Goal: Check status: Check status

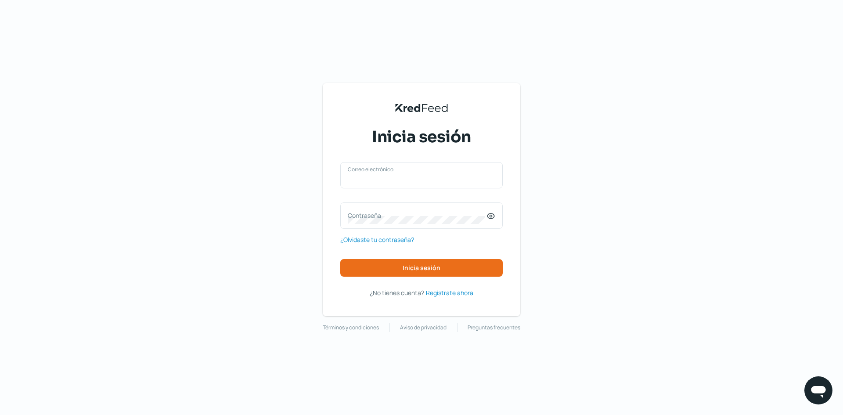
type input "[EMAIL_ADDRESS][DOMAIN_NAME]"
click at [426, 180] on input "[EMAIL_ADDRESS][DOMAIN_NAME]" at bounding box center [422, 180] width 148 height 8
click at [398, 272] on button "Inicia sesión" at bounding box center [421, 268] width 162 height 18
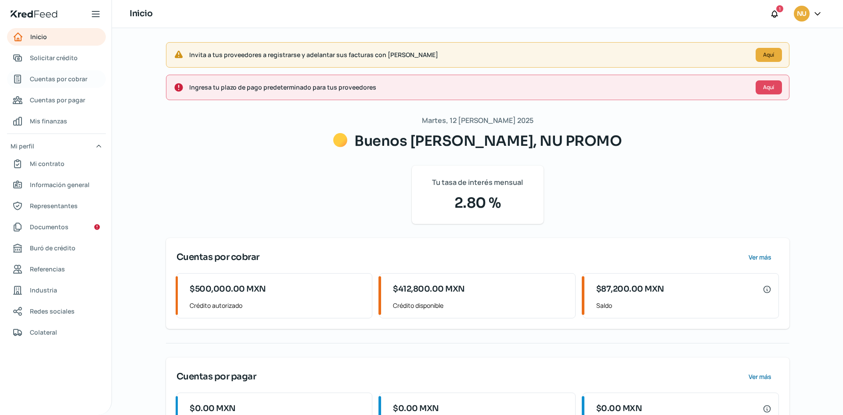
click at [66, 77] on span "Cuentas por cobrar" at bounding box center [59, 78] width 58 height 11
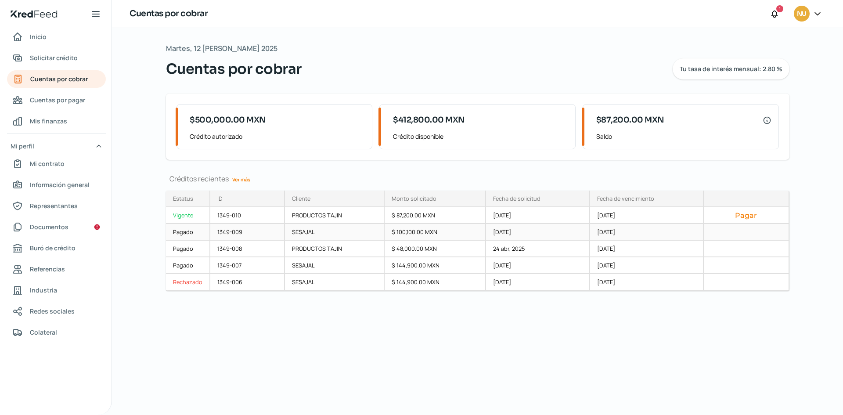
click at [410, 231] on div "$ 100,100.00 MXN" at bounding box center [435, 232] width 101 height 17
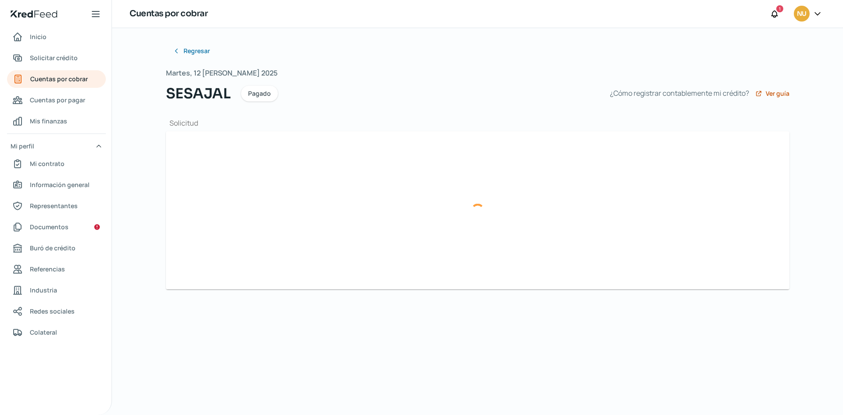
type input "INV-INV202500315-MX-Invoice-4.0.xml"
type input "INV-INV202500315-MX-Invoice-4.0.pdf"
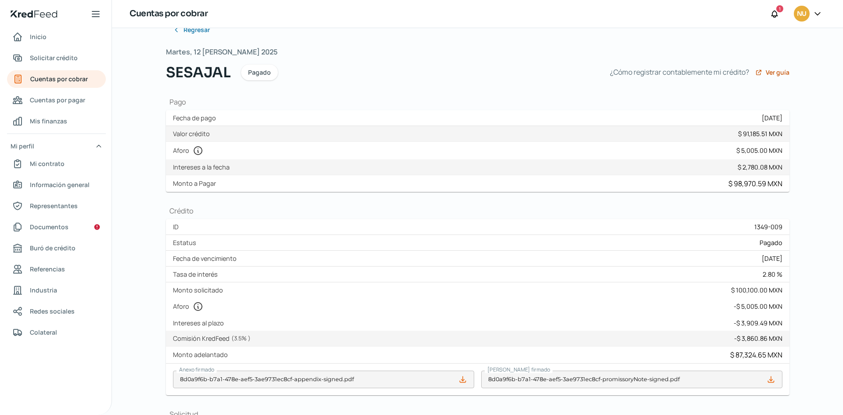
scroll to position [22, 0]
click at [45, 79] on span "Cuentas por cobrar" at bounding box center [59, 78] width 58 height 11
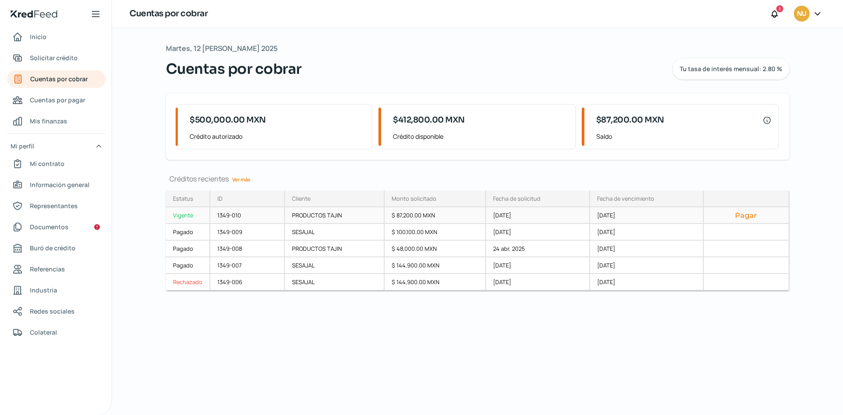
click at [459, 219] on div "$ 87,200.00 MXN" at bounding box center [435, 215] width 101 height 17
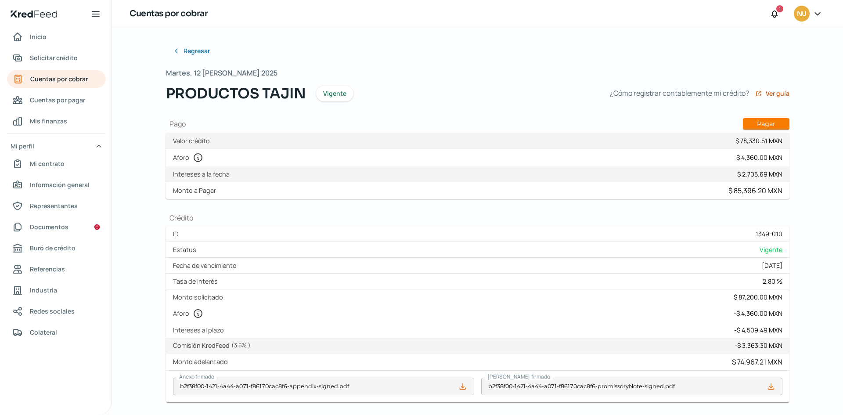
type input "INV-INV202500459-MX-Invoice-4.0.xml"
type input "INV-INV202500459-MX-Invoice-4.0.pdf"
click at [460, 186] on div "Monto a Pagar $ 85,396.20 MXN" at bounding box center [477, 190] width 623 height 17
click at [439, 174] on div "Monto $ 2,705.69 MXN IVA $ 0.00 MXN ISR $ 0.00 MXN Intereses a la fecha $ 2,705…" at bounding box center [477, 174] width 623 height 16
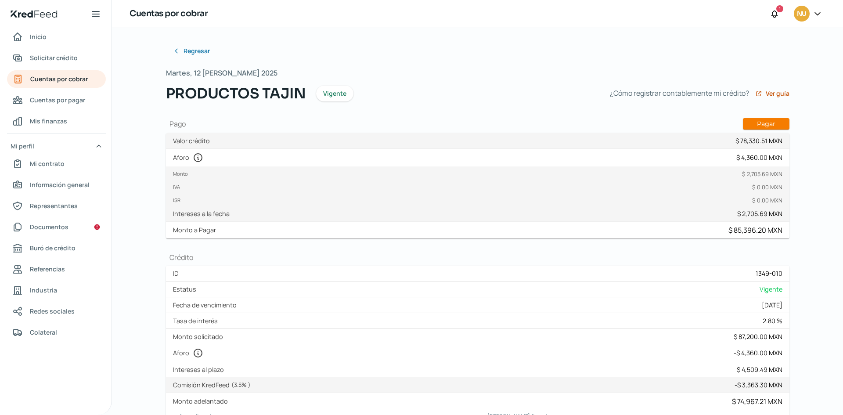
click at [477, 164] on div "Aforo $ 4,360.00 MXN" at bounding box center [477, 158] width 623 height 18
click at [303, 163] on div "Aforo $ 4,360.00 MXN" at bounding box center [477, 158] width 623 height 18
click at [242, 216] on div "Monto $ 2,705.69 MXN IVA $ 0.00 MXN ISR $ 0.00 MXN Intereses a la fecha $ 2,705…" at bounding box center [477, 193] width 623 height 55
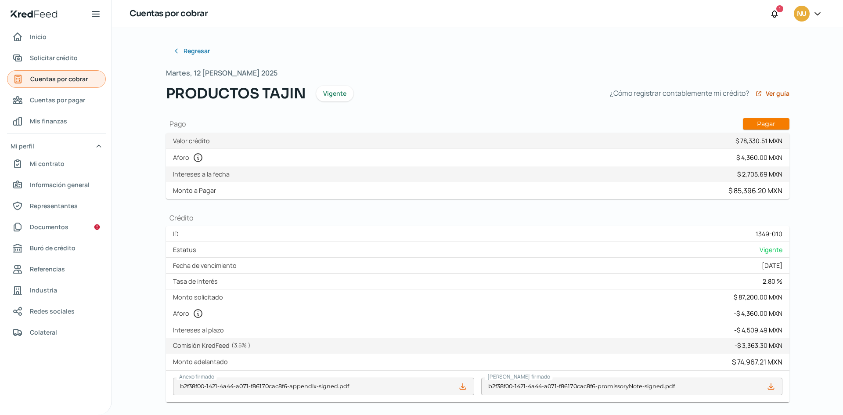
click at [49, 75] on span "Cuentas por cobrar" at bounding box center [59, 78] width 58 height 11
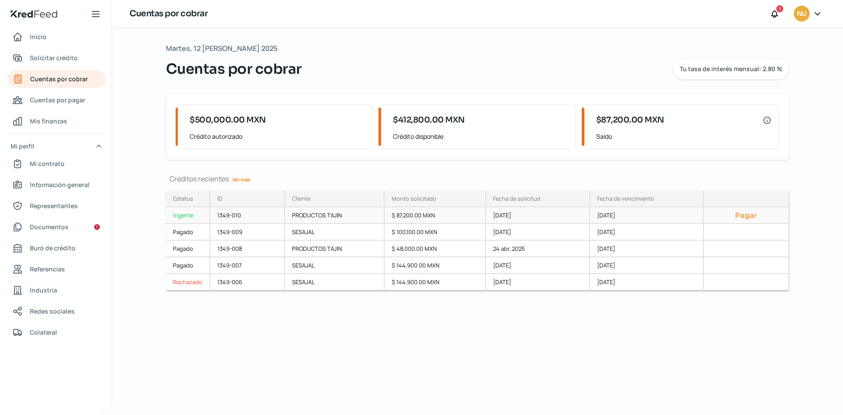
click at [335, 216] on div "PRODUCTOS TAJIN" at bounding box center [335, 215] width 100 height 17
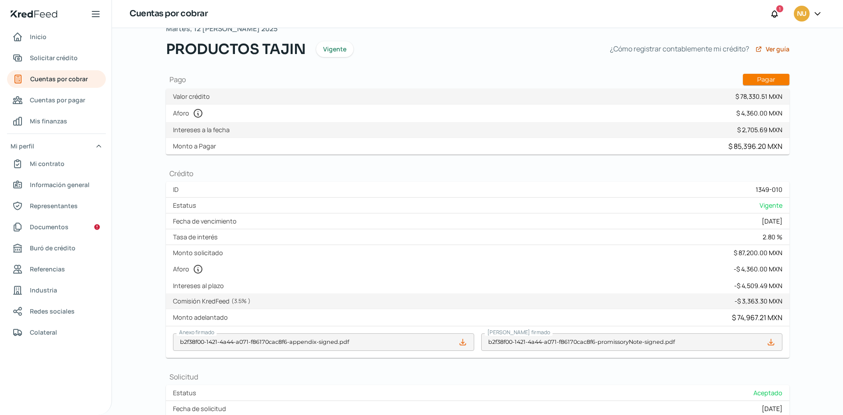
scroll to position [45, 0]
click at [89, 74] on link "Cuentas por cobrar" at bounding box center [56, 79] width 99 height 18
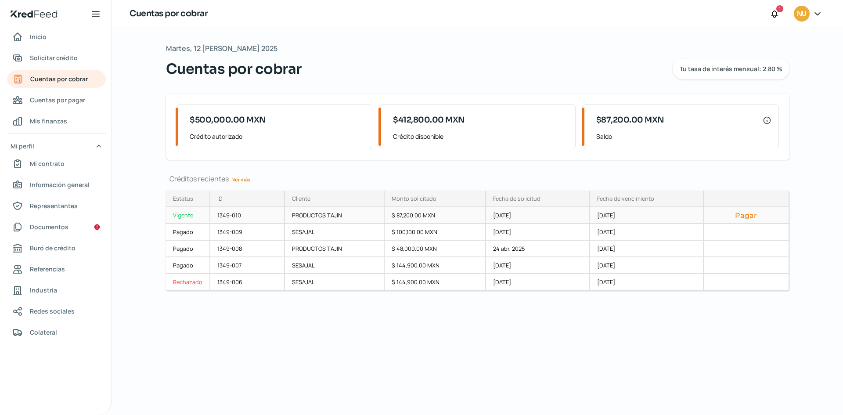
click at [364, 208] on div "PRODUCTOS TAJIN" at bounding box center [335, 215] width 100 height 17
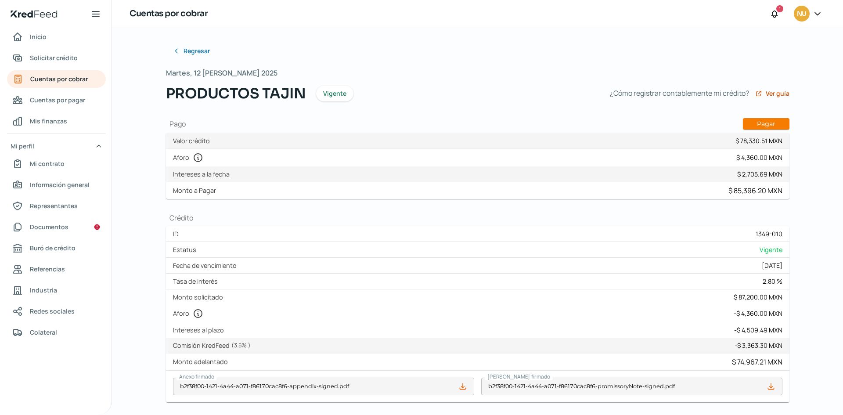
click at [251, 159] on div "Aforo $ 4,360.00 MXN" at bounding box center [477, 158] width 623 height 18
click at [199, 327] on label "Intereses al plazo" at bounding box center [200, 330] width 54 height 8
click at [199, 342] on label "Comisión KredFeed ( 3.5 % )" at bounding box center [213, 345] width 81 height 8
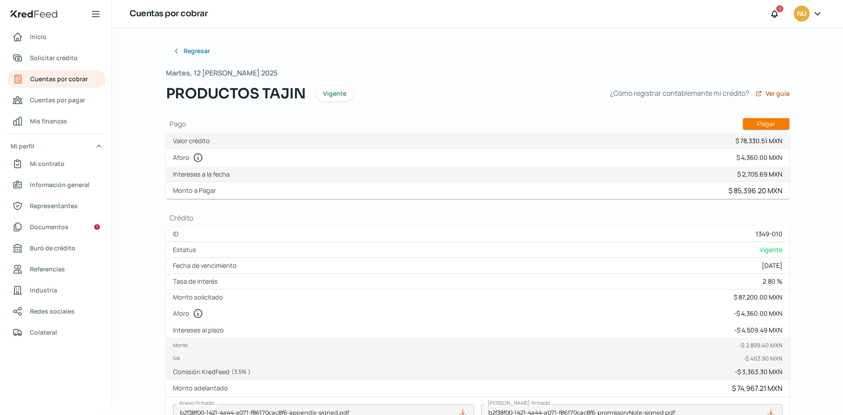
click at [200, 331] on label "Intereses al plazo" at bounding box center [200, 330] width 54 height 8
click at [176, 313] on label "Aforo" at bounding box center [190, 313] width 34 height 11
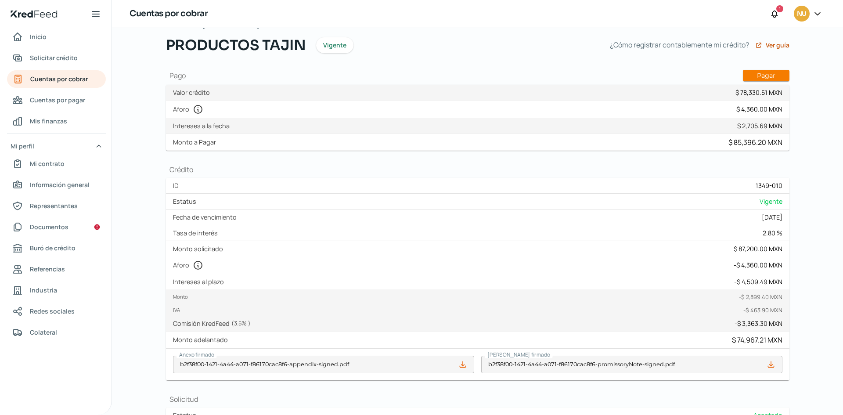
scroll to position [49, 0]
click at [179, 262] on label "Aforo" at bounding box center [190, 264] width 34 height 11
click at [746, 272] on div "Aforo - $ 4,360.00 MXN" at bounding box center [477, 265] width 623 height 18
click at [757, 266] on div "- $ 4,360.00 MXN" at bounding box center [758, 264] width 49 height 8
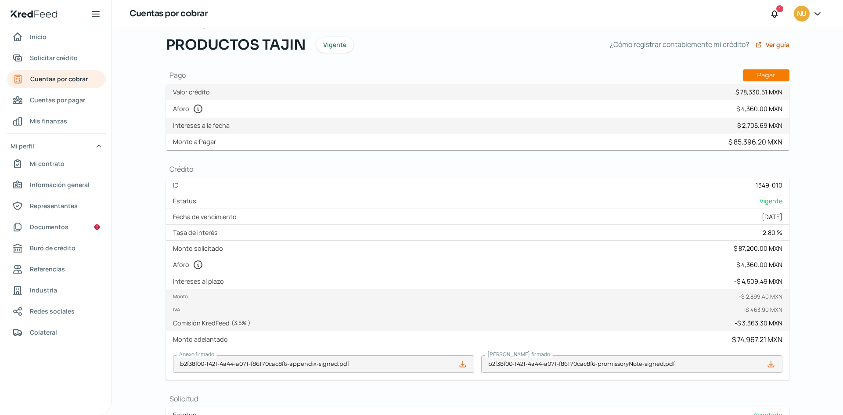
drag, startPoint x: 757, startPoint y: 266, endPoint x: 757, endPoint y: 271, distance: 4.8
click at [757, 271] on div "Aforo - $ 4,360.00 MXN" at bounding box center [477, 265] width 623 height 18
click at [756, 272] on div "Aforo - $ 4,360.00 MXN" at bounding box center [477, 265] width 623 height 18
click at [751, 279] on div "- $ 4,509.49 MXN" at bounding box center [758, 281] width 48 height 8
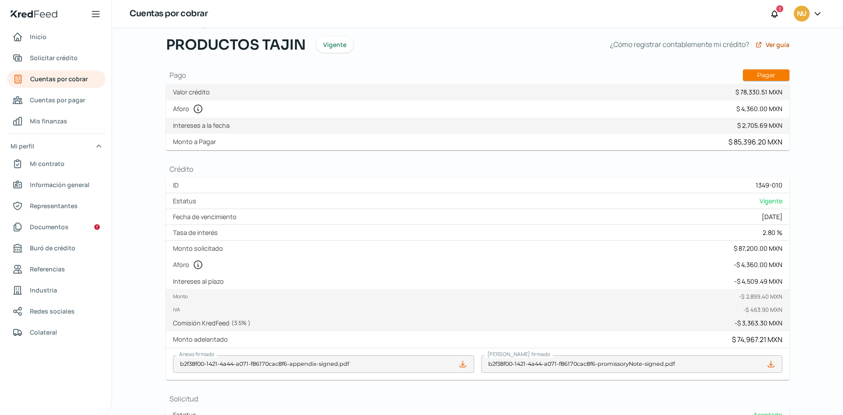
click at [751, 279] on div "- $ 4,509.49 MXN" at bounding box center [758, 281] width 48 height 8
click at [756, 263] on div "- $ 4,360.00 MXN" at bounding box center [758, 264] width 49 height 8
click at [745, 284] on div "- $ 4,509.49 MXN" at bounding box center [758, 281] width 48 height 8
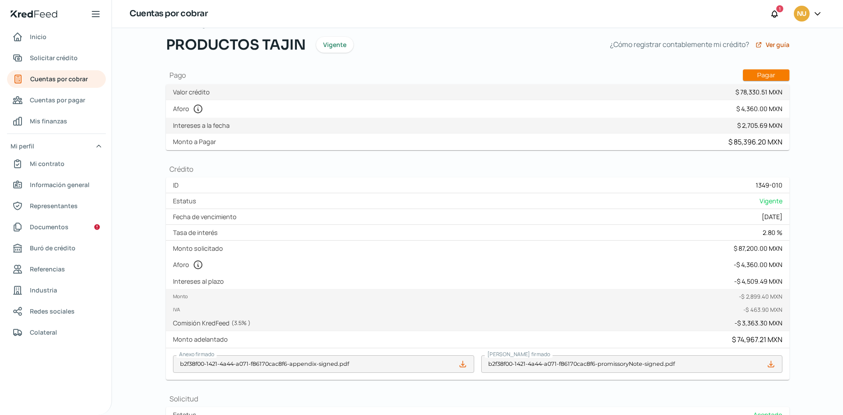
click at [212, 319] on label "Comisión KredFeed ( 3.5 % )" at bounding box center [213, 323] width 81 height 8
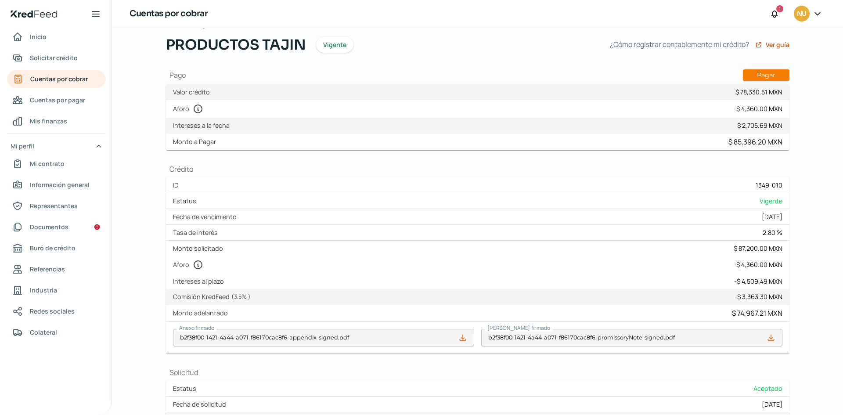
click at [216, 301] on div "Monto - $ 2,899.40 MXN IVA - $ 463.90 MXN Comisión KredFeed ( 3.5 % ) - $ 3,363…" at bounding box center [477, 297] width 623 height 16
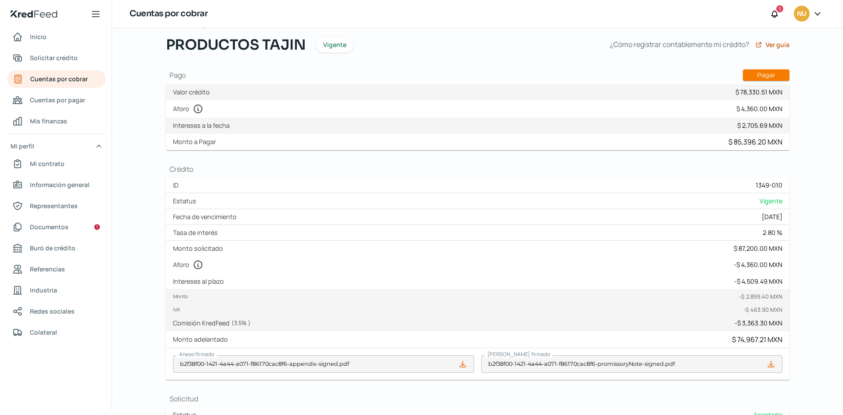
click at [208, 283] on label "Intereses al plazo" at bounding box center [200, 281] width 54 height 8
click at [216, 327] on label "Comisión KredFeed ( 3.5 % )" at bounding box center [213, 323] width 81 height 8
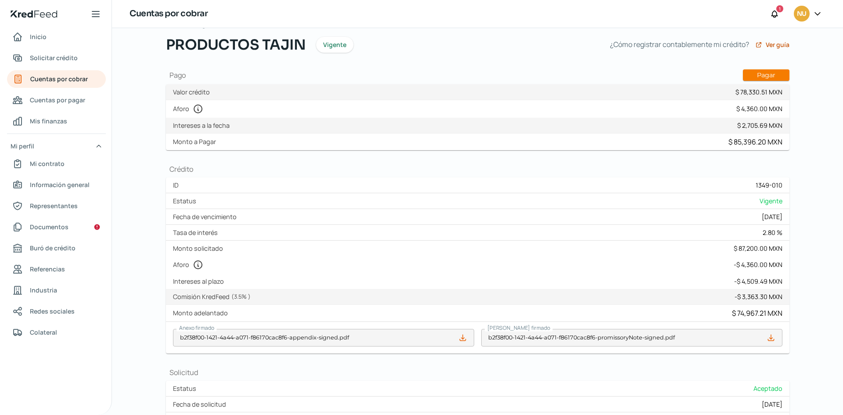
click at [207, 297] on label "Comisión KredFeed ( 3.5 % )" at bounding box center [213, 296] width 81 height 8
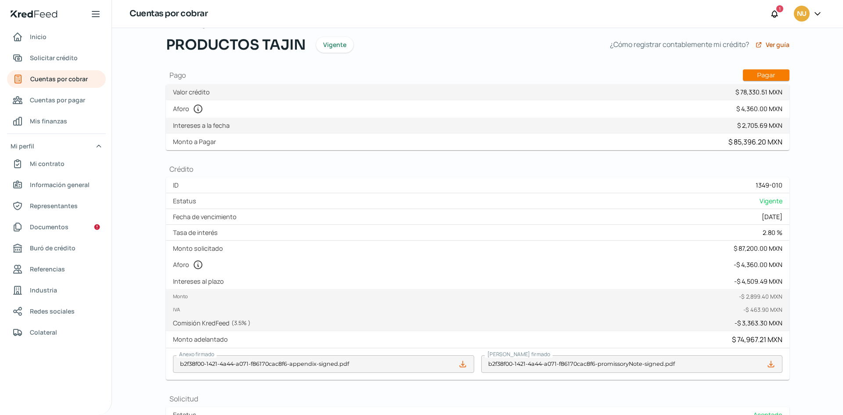
click at [207, 323] on label "Comisión KredFeed ( 3.5 % )" at bounding box center [213, 323] width 81 height 8
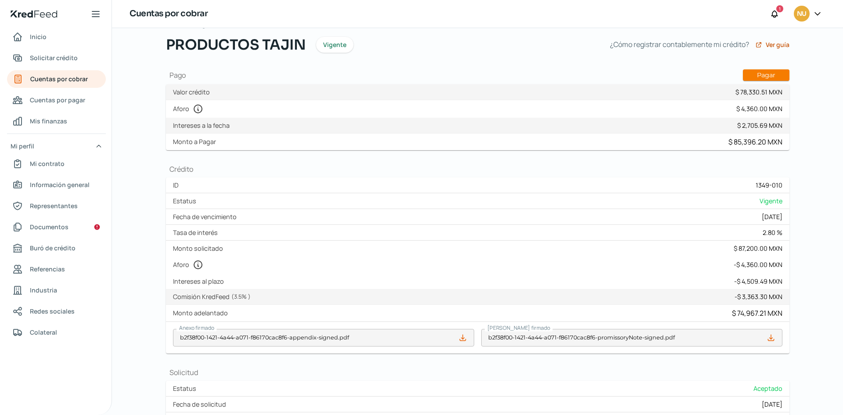
click at [207, 280] on label "Intereses al plazo" at bounding box center [200, 281] width 54 height 8
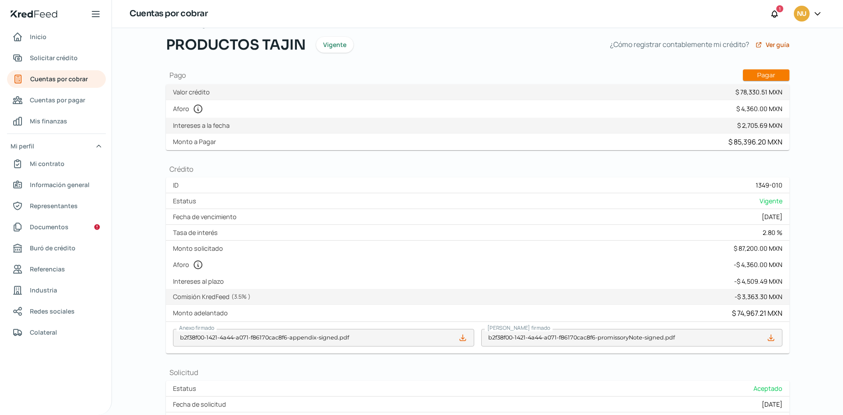
click at [207, 280] on label "Intereses al plazo" at bounding box center [200, 281] width 54 height 8
click at [200, 298] on label "Comisión KredFeed ( 3.5 % )" at bounding box center [213, 296] width 81 height 8
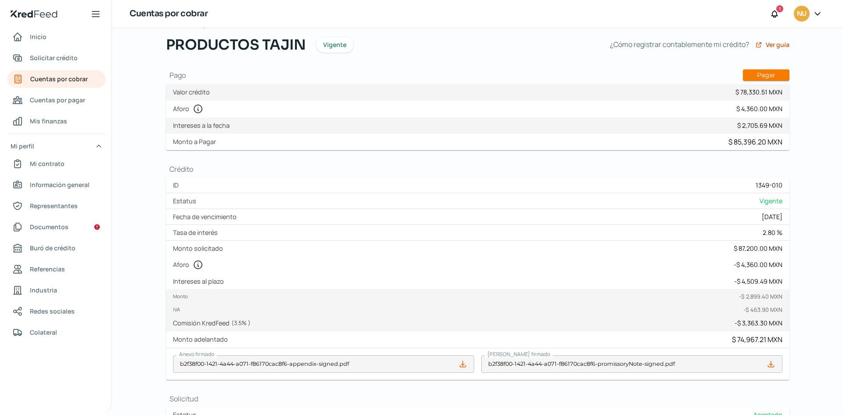
click at [218, 279] on label "Intereses al plazo" at bounding box center [200, 281] width 54 height 8
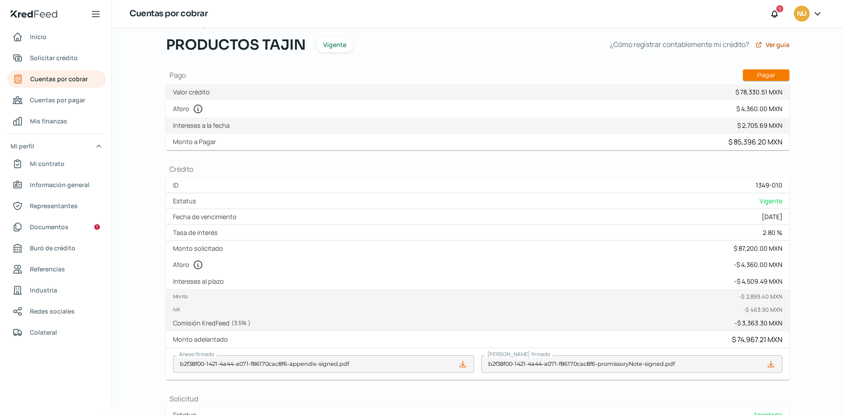
click at [218, 279] on label "Intereses al plazo" at bounding box center [200, 281] width 54 height 8
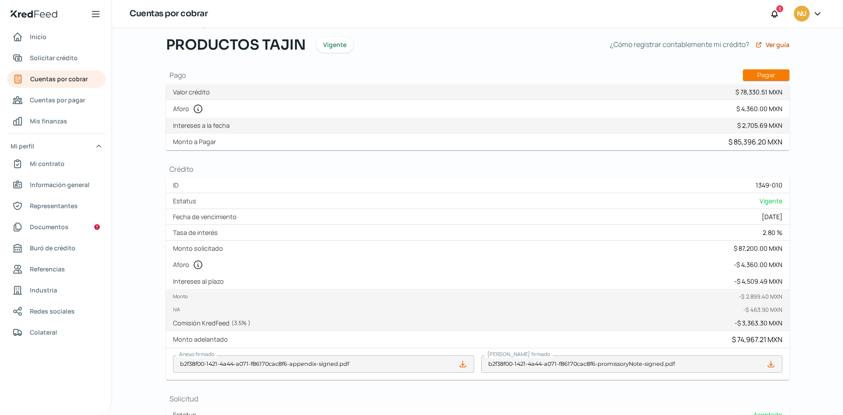
click at [218, 279] on label "Intereses al plazo" at bounding box center [200, 281] width 54 height 8
click at [184, 283] on label "Intereses al plazo" at bounding box center [200, 281] width 54 height 8
click at [186, 327] on label "Comisión KredFeed ( 3.5 % )" at bounding box center [213, 323] width 81 height 8
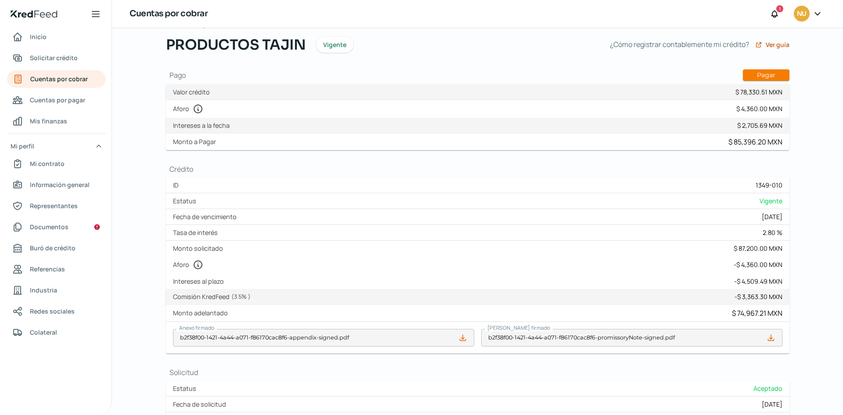
click at [209, 294] on label "Comisión KredFeed ( 3.5 % )" at bounding box center [213, 296] width 81 height 8
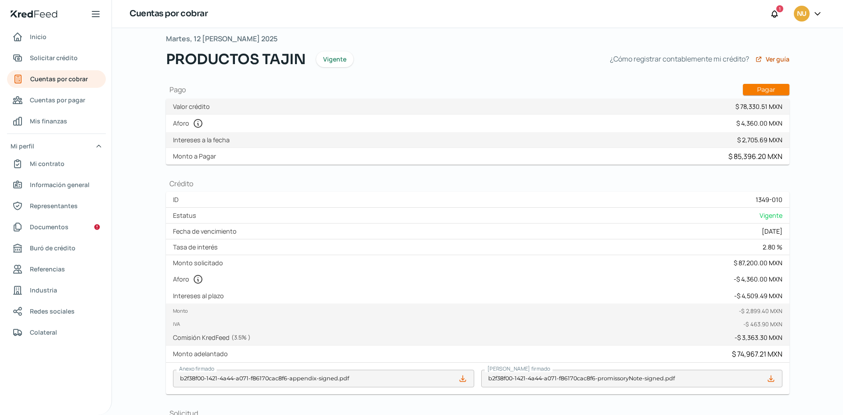
scroll to position [34, 0]
click at [201, 260] on label "Monto solicitado" at bounding box center [200, 263] width 54 height 8
click at [66, 83] on span "Cuentas por cobrar" at bounding box center [59, 78] width 58 height 11
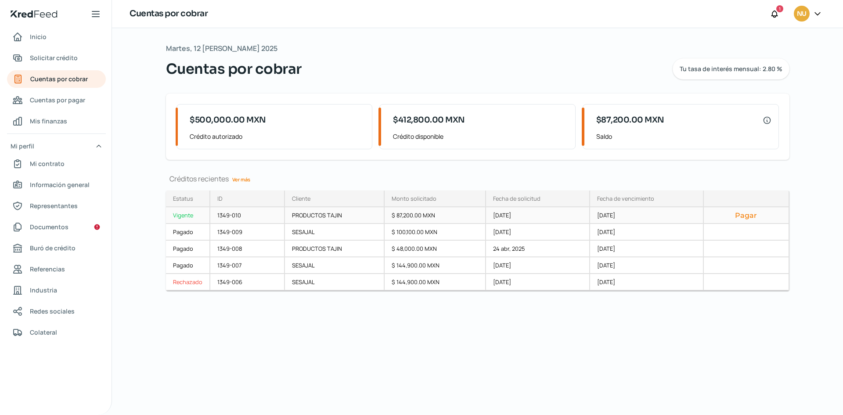
click at [348, 220] on div "PRODUCTOS TAJIN" at bounding box center [335, 215] width 100 height 17
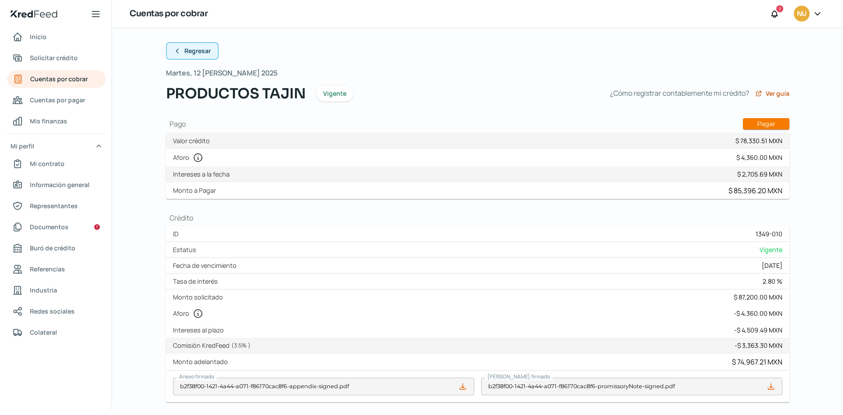
click at [187, 49] on span "Regresar" at bounding box center [197, 51] width 26 height 6
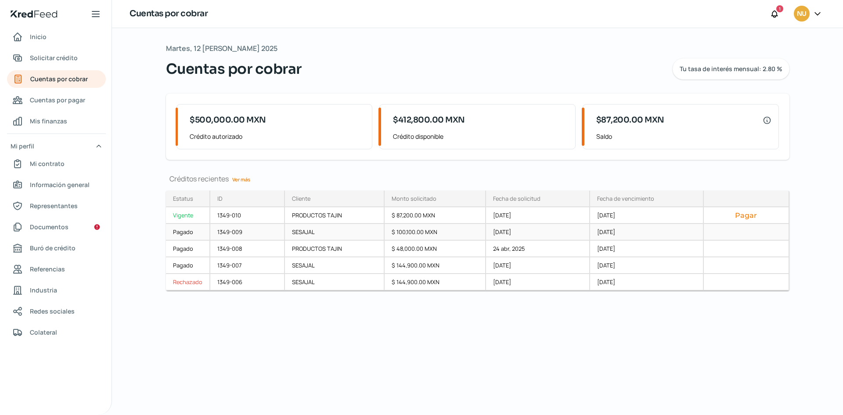
click at [247, 232] on div "1349-009" at bounding box center [247, 232] width 75 height 17
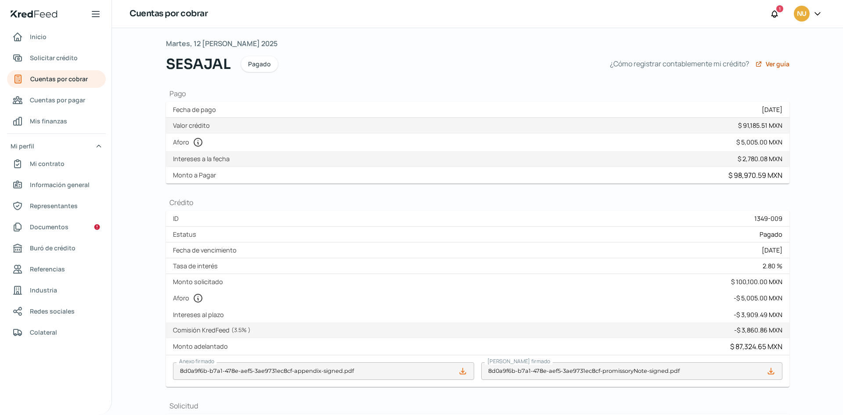
scroll to position [36, 0]
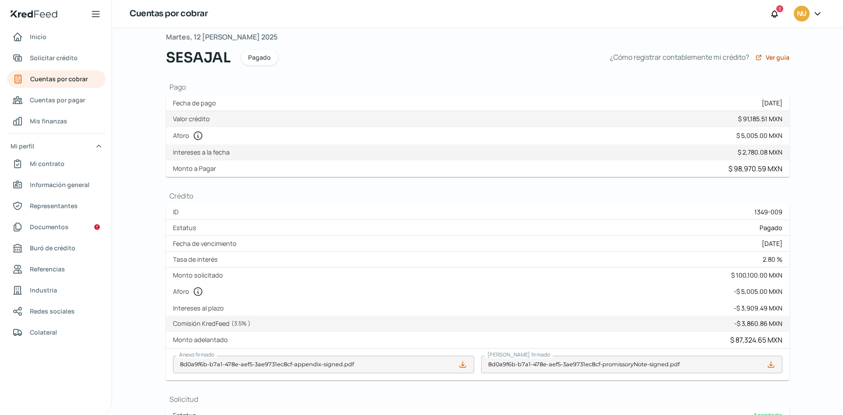
click at [237, 318] on div "Monto - $ 3,328.33 MXN IVA - $ 532.53 MXN Comisión KredFeed ( 3.5 % ) - $ 3,860…" at bounding box center [477, 324] width 623 height 16
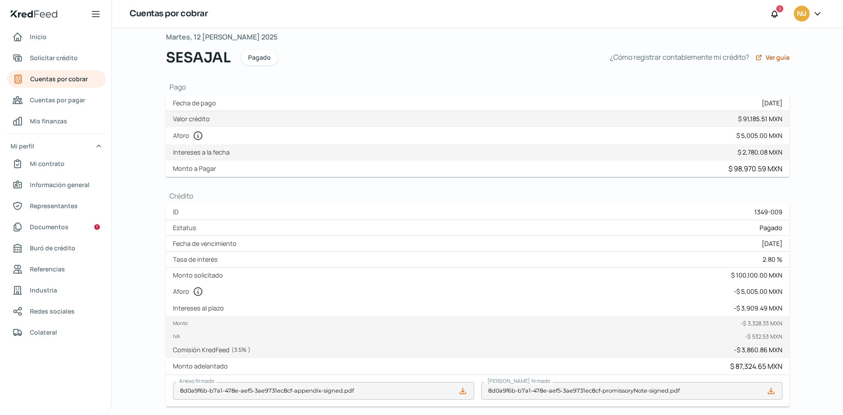
click at [185, 321] on label "Monto" at bounding box center [182, 323] width 18 height 7
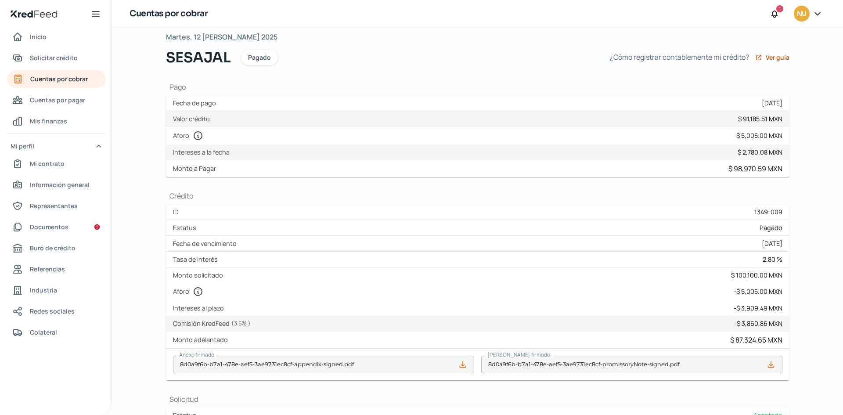
scroll to position [0, 0]
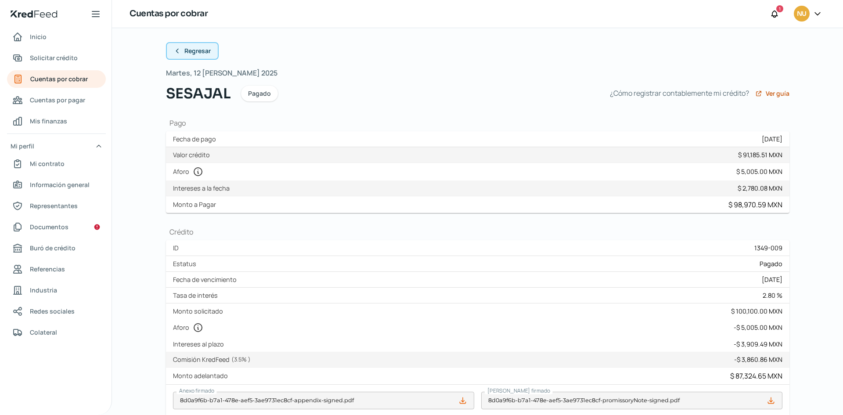
click at [197, 52] on span "Regresar" at bounding box center [197, 51] width 26 height 6
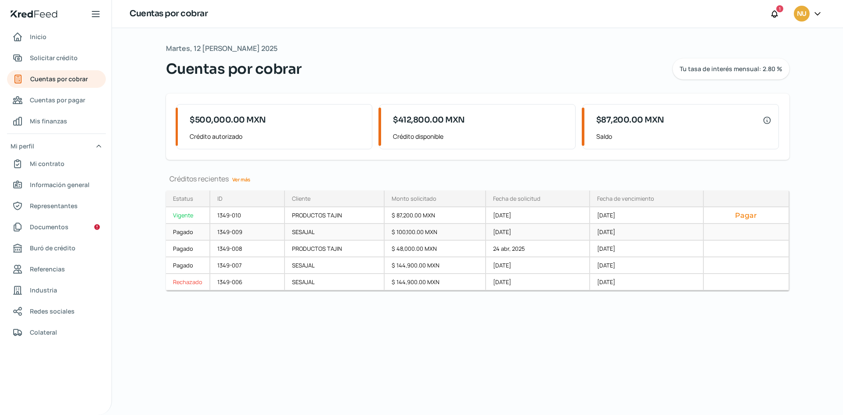
click at [478, 231] on div "$ 100,100.00 MXN" at bounding box center [435, 232] width 101 height 17
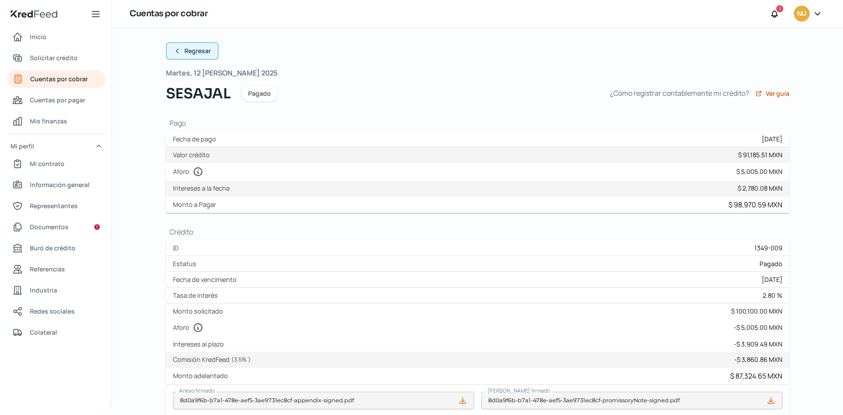
click at [201, 46] on button "Regresar" at bounding box center [192, 51] width 53 height 18
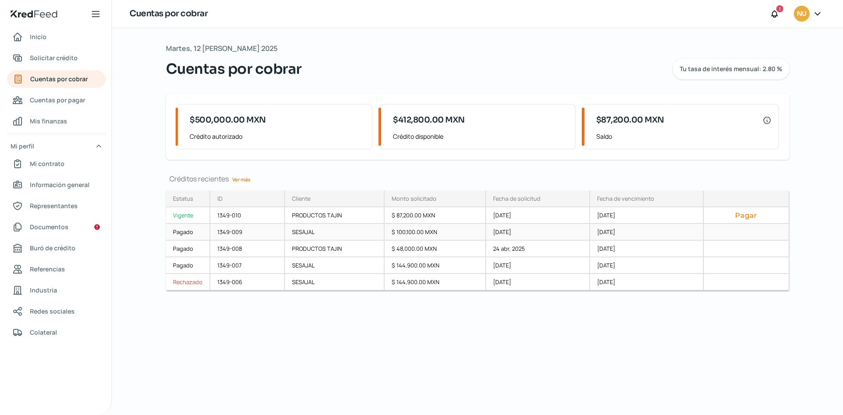
click at [358, 231] on div "SESAJAL" at bounding box center [335, 232] width 100 height 17
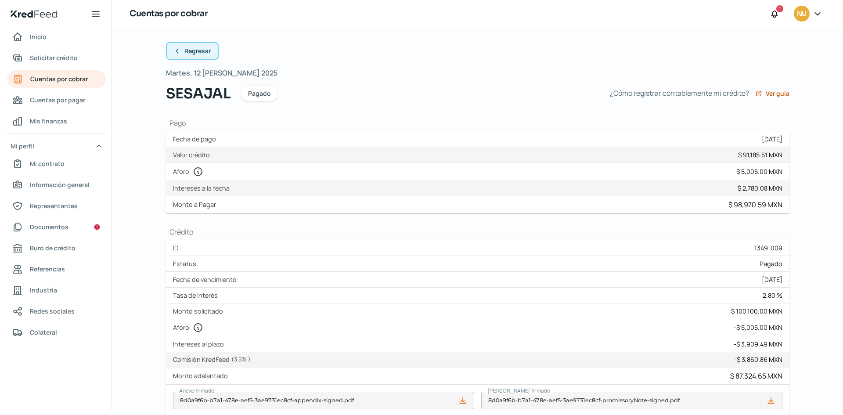
click at [194, 52] on span "Regresar" at bounding box center [197, 51] width 26 height 6
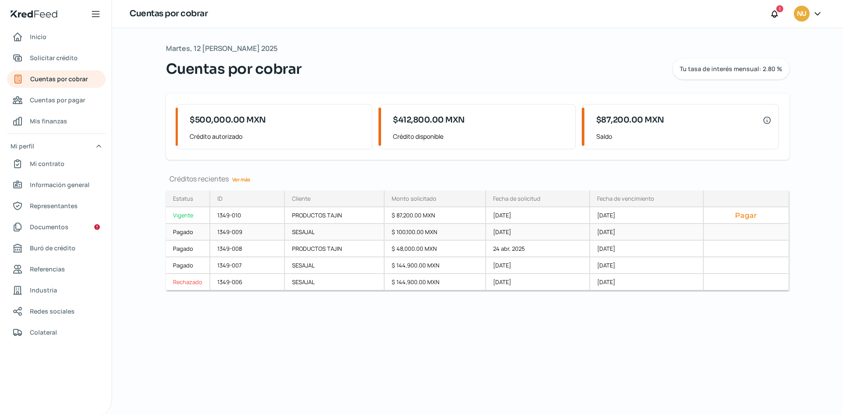
drag, startPoint x: 347, startPoint y: 218, endPoint x: 360, endPoint y: 233, distance: 19.6
click at [0, 0] on div "1349-010 PRODUCTOS TAJIN $ 87,200.00 MXN [DATE] [DATE] Pagar 1349-009 SESAJAL $…" at bounding box center [0, 0] width 0 height 0
click at [360, 233] on div "SESAJAL" at bounding box center [335, 232] width 100 height 17
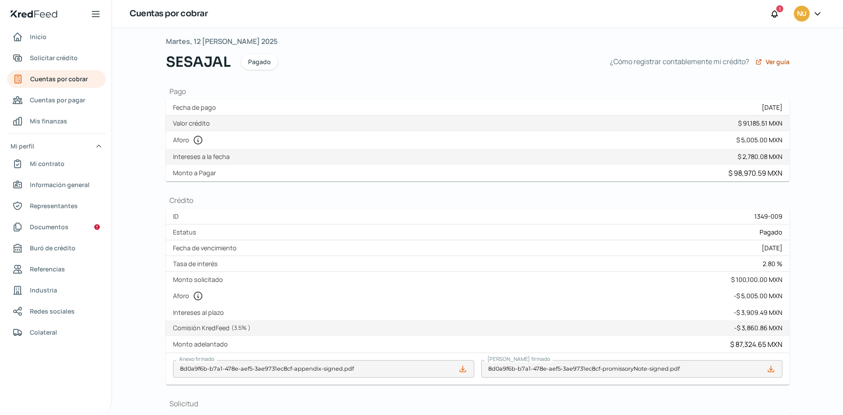
scroll to position [32, 0]
click at [80, 83] on span "Cuentas por cobrar" at bounding box center [59, 78] width 58 height 11
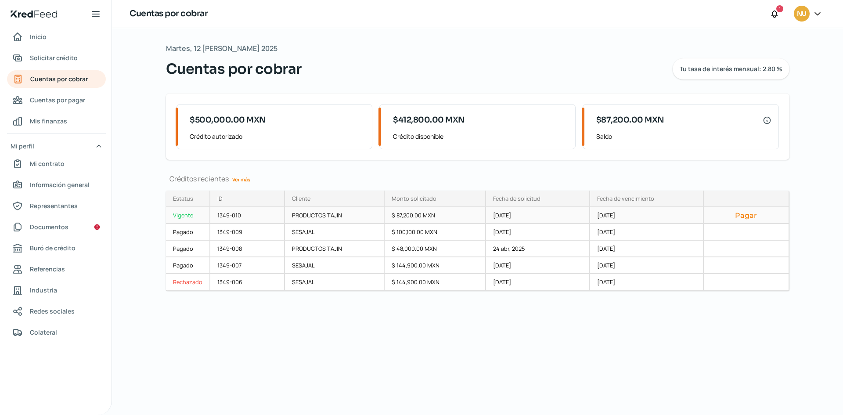
click at [345, 213] on div "PRODUCTOS TAJIN" at bounding box center [335, 215] width 100 height 17
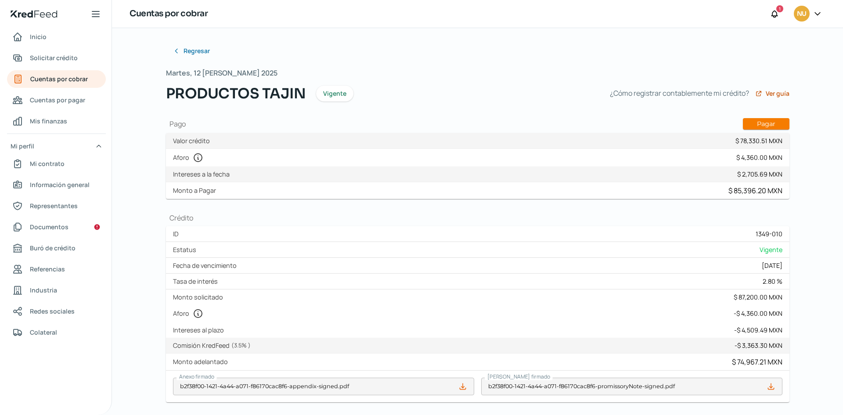
click at [256, 316] on div "Aforo - $ 4,360.00 MXN" at bounding box center [477, 314] width 623 height 18
click at [681, 160] on div "Aforo $ 4,360.00 MXN" at bounding box center [477, 158] width 623 height 18
